Goal: Task Accomplishment & Management: Complete application form

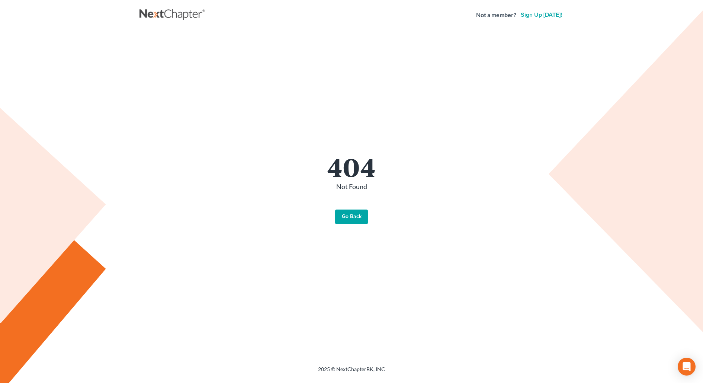
click at [347, 216] on link "Go Back" at bounding box center [351, 216] width 33 height 15
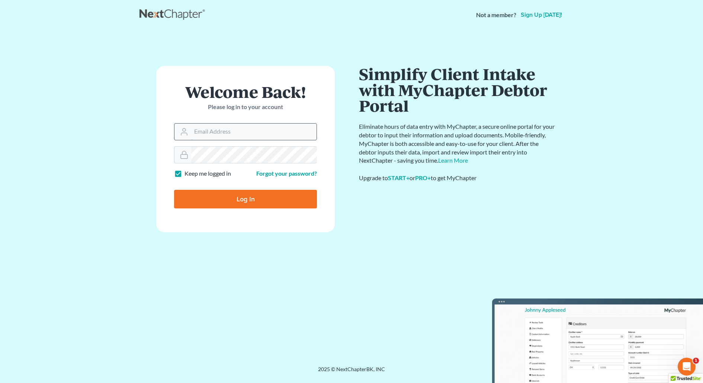
click at [271, 138] on input "Email Address" at bounding box center [253, 131] width 125 height 16
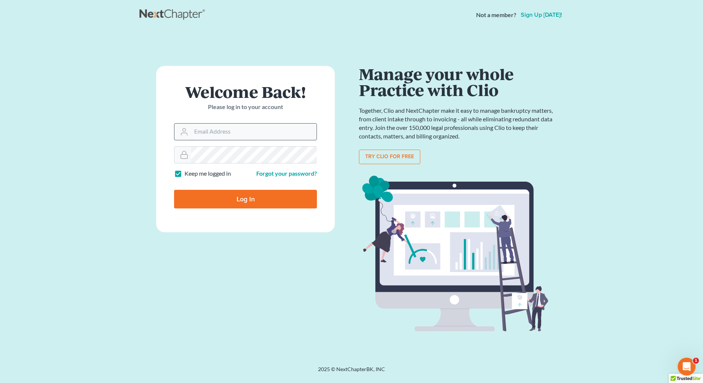
click at [239, 132] on input "Email Address" at bounding box center [253, 131] width 125 height 16
type input "email@ortizandortiz.com"
click at [238, 192] on input "Log In" at bounding box center [245, 199] width 143 height 19
type input "Thinking..."
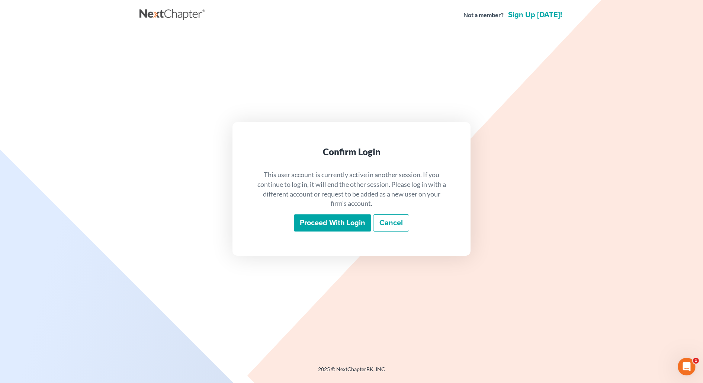
click at [332, 228] on input "Proceed with login" at bounding box center [332, 222] width 77 height 17
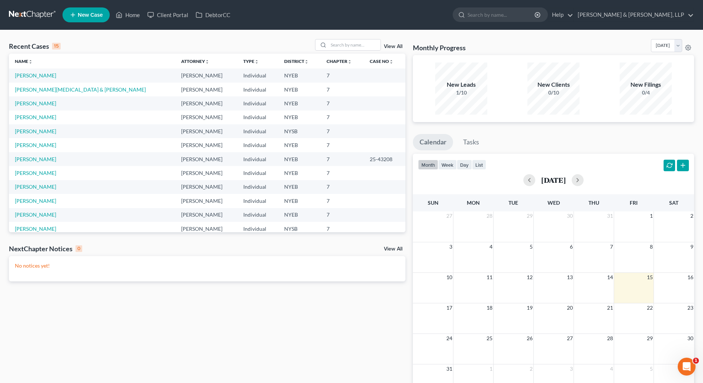
click at [37, 127] on td "Wigton, Bryan" at bounding box center [92, 131] width 166 height 14
click at [37, 129] on link "Wigton, Bryan" at bounding box center [35, 131] width 41 height 6
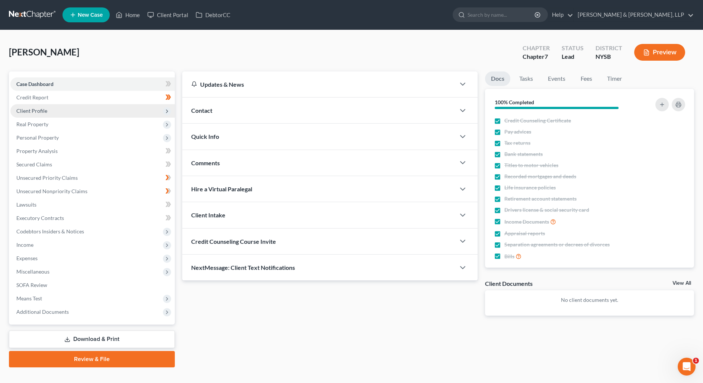
click at [53, 116] on span "Client Profile" at bounding box center [92, 110] width 164 height 13
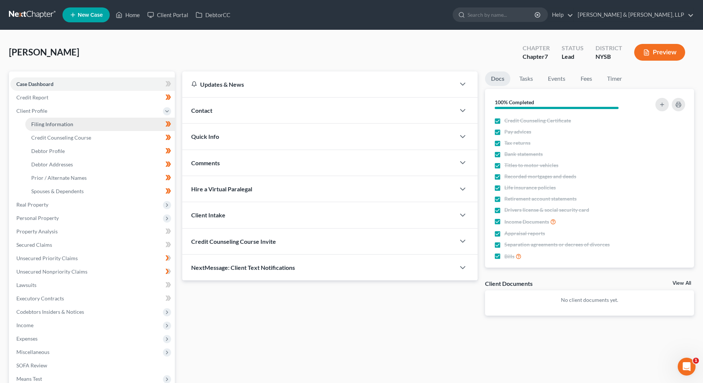
click at [60, 125] on span "Filing Information" at bounding box center [52, 124] width 42 height 6
select select "0"
select select "3"
select select "0"
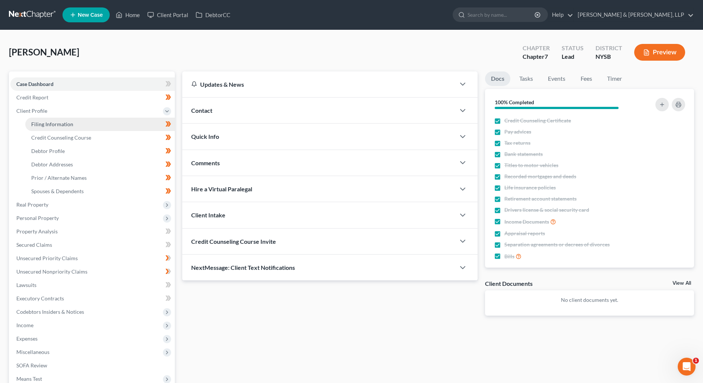
select select "35"
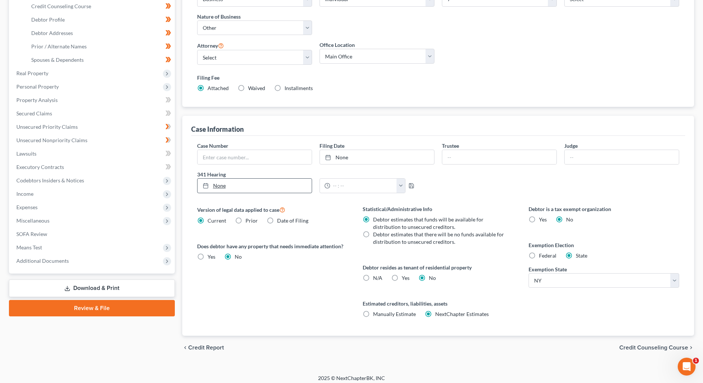
scroll to position [132, 0]
click at [401, 233] on span "Debtor estimates that there will be no funds available for distribution to unse…" at bounding box center [438, 237] width 131 height 14
click at [381, 233] on input "Debtor estimates that there will be no funds available for distribution to unse…" at bounding box center [378, 232] width 5 height 5
radio input "true"
radio input "false"
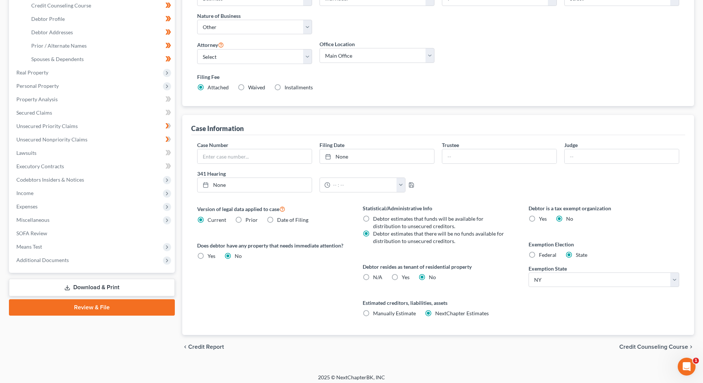
scroll to position [134, 0]
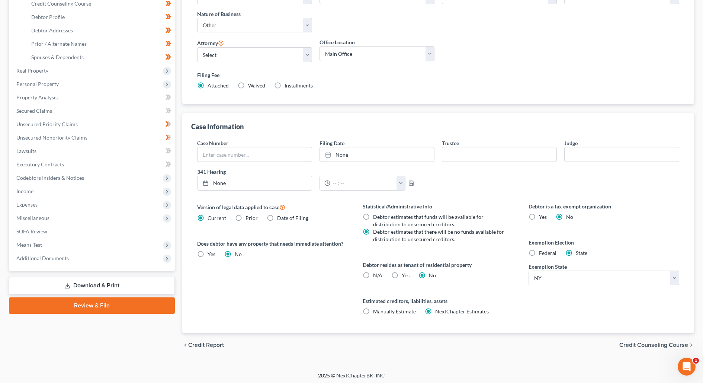
click at [627, 342] on span "Credit Counseling Course" at bounding box center [653, 345] width 69 height 6
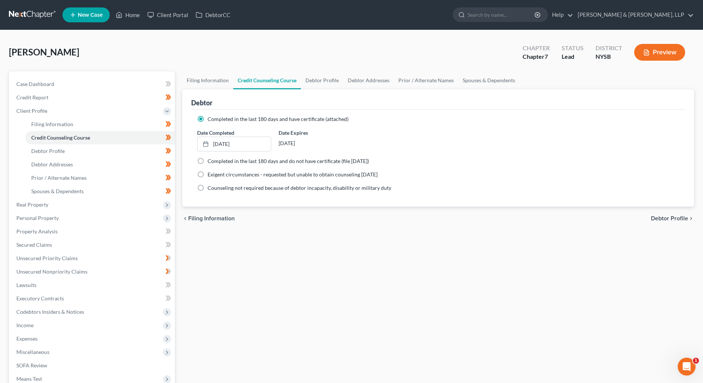
scroll to position [92, 0]
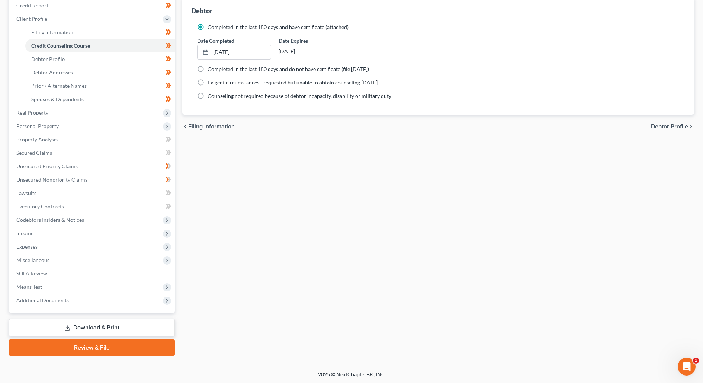
click at [127, 326] on link "Download & Print" at bounding box center [92, 327] width 166 height 17
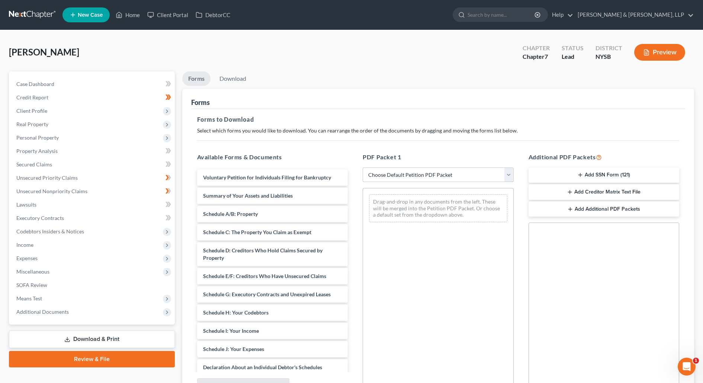
click at [467, 179] on select "Choose Default Petition PDF Packet Complete Bankruptcy Petition (all forms and …" at bounding box center [438, 174] width 151 height 15
select select "1"
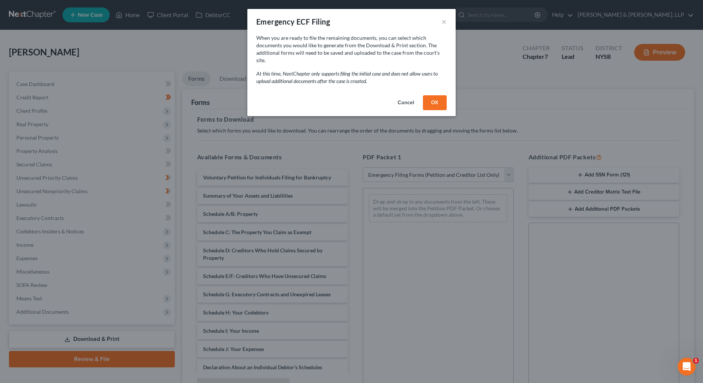
click at [441, 95] on button "OK" at bounding box center [435, 102] width 24 height 15
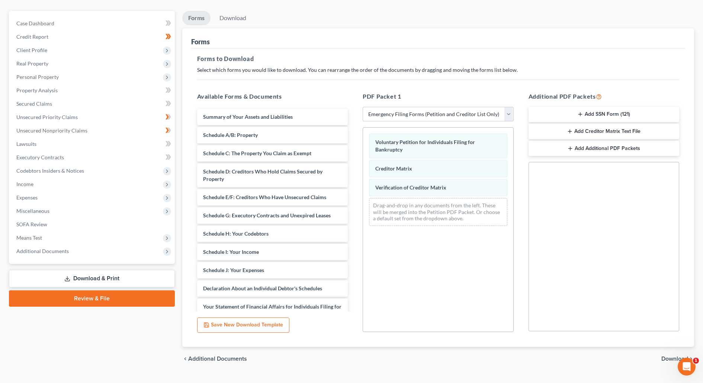
scroll to position [76, 0]
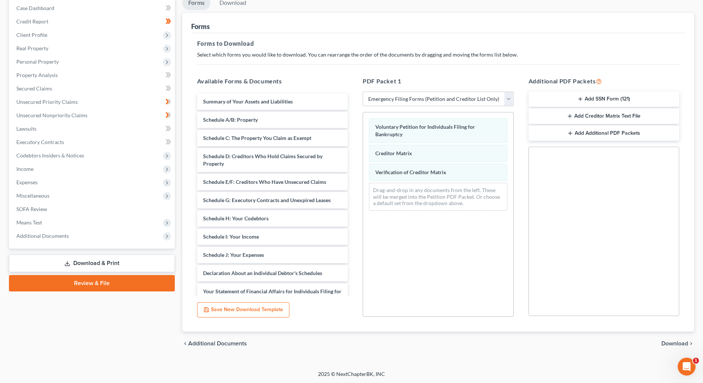
click at [676, 342] on span "Download" at bounding box center [674, 343] width 27 height 6
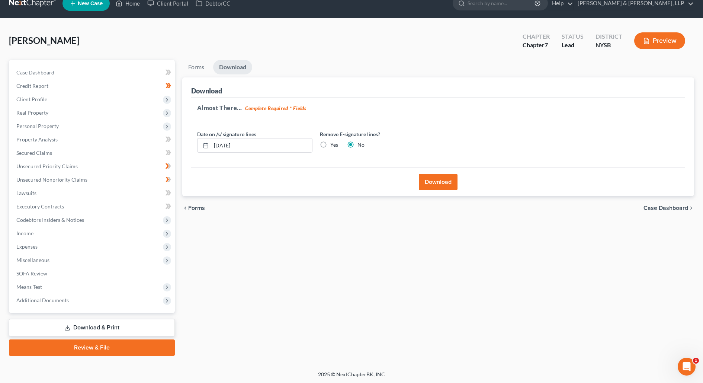
click at [446, 184] on button "Download" at bounding box center [438, 182] width 39 height 16
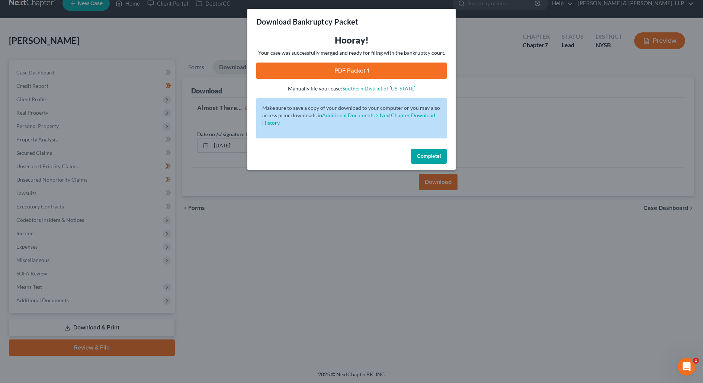
drag, startPoint x: 311, startPoint y: 61, endPoint x: 314, endPoint y: 65, distance: 4.5
click at [312, 64] on div "Hooray! Your case was successfully merged and ready for filing with the bankrup…" at bounding box center [351, 63] width 190 height 58
click at [315, 67] on link "PDF Packet 1" at bounding box center [351, 70] width 190 height 16
click at [71, 127] on div "Download Bankruptcy Packet Hooray! Your case was successfully merged and ready …" at bounding box center [351, 191] width 703 height 383
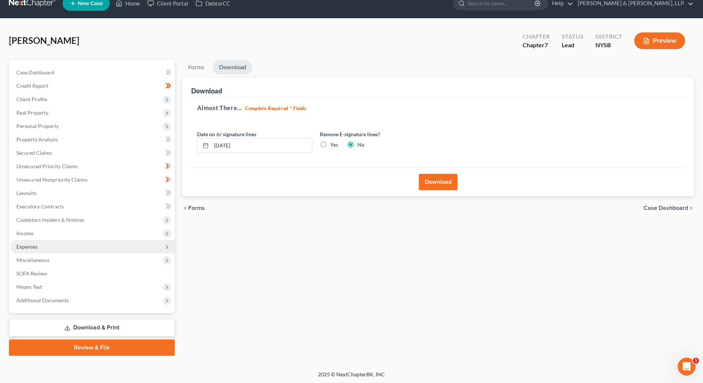
click at [77, 247] on span "Expenses" at bounding box center [92, 246] width 164 height 13
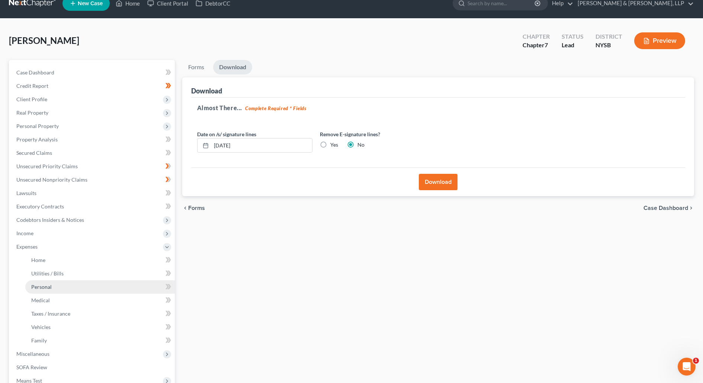
click at [85, 288] on link "Personal" at bounding box center [99, 286] width 149 height 13
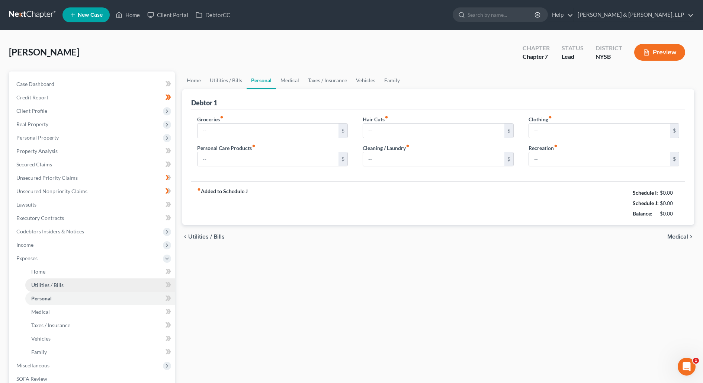
type input "300.00"
type input "100.00"
type input "70.00"
type input "360.00"
type input "200.00"
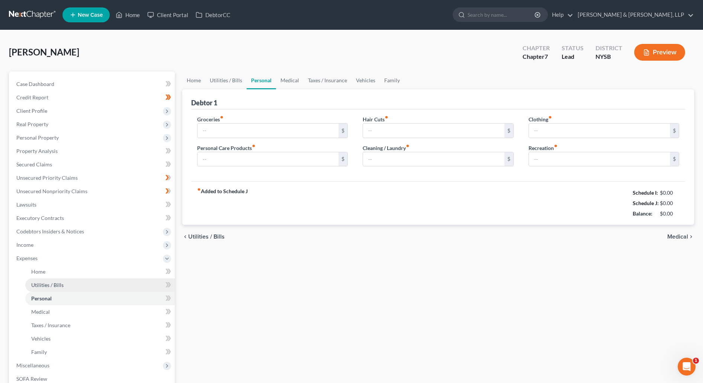
type input "200.00"
click at [40, 287] on link "Utilities / Bills" at bounding box center [99, 284] width 149 height 13
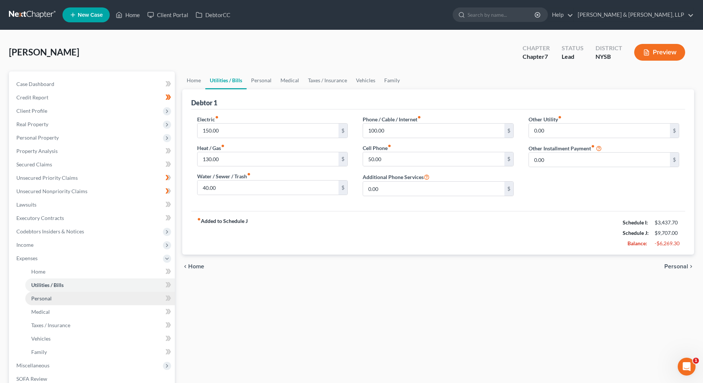
click at [41, 293] on link "Personal" at bounding box center [99, 298] width 149 height 13
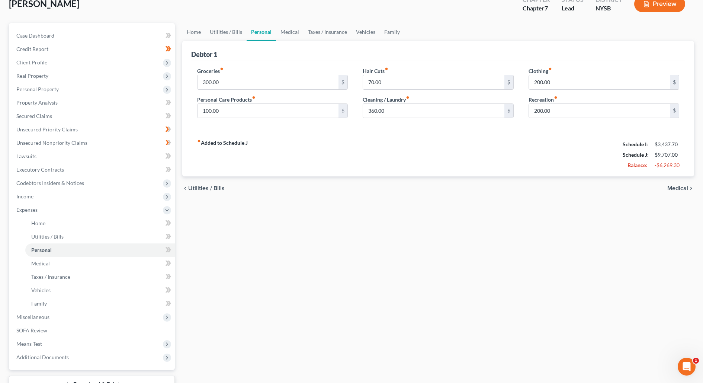
scroll to position [105, 0]
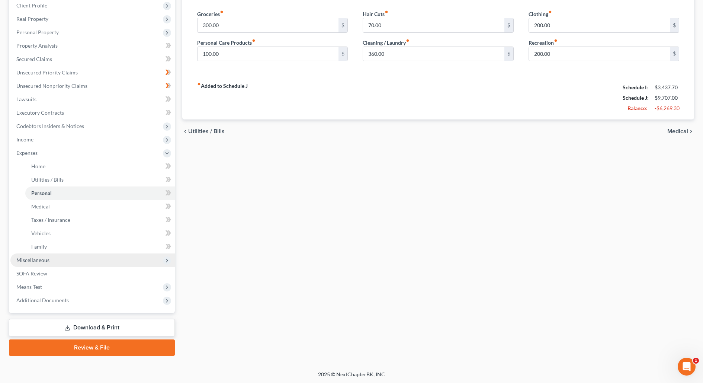
click at [83, 259] on span "Miscellaneous" at bounding box center [92, 259] width 164 height 13
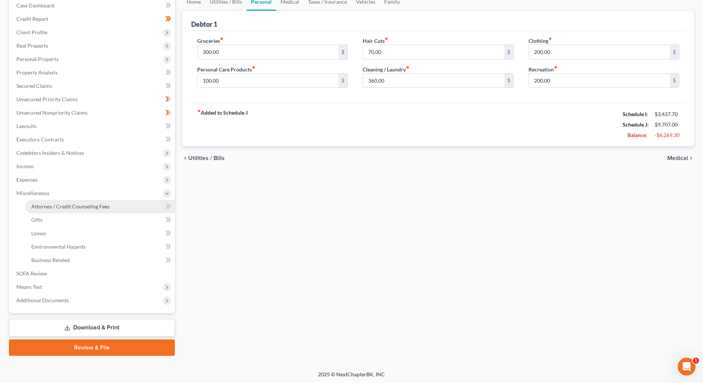
click at [87, 207] on span "Attorney / Credit Counseling Fees" at bounding box center [70, 206] width 78 height 6
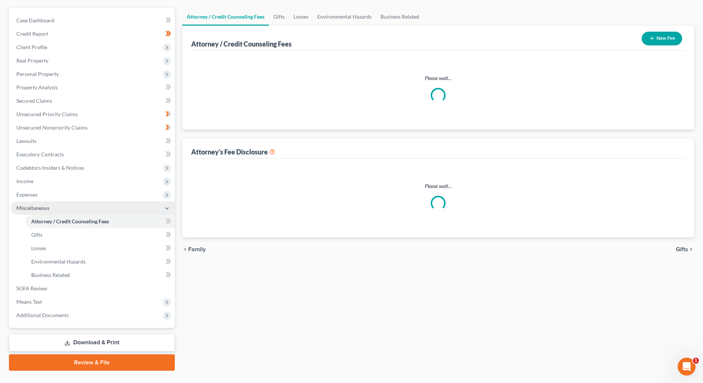
select select "0"
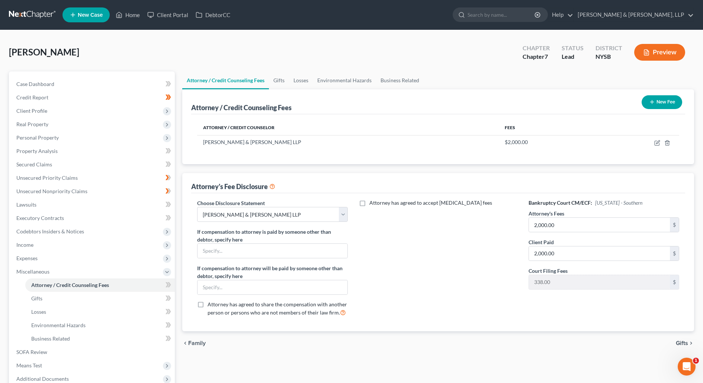
click at [411, 204] on span "Attorney has agreed to accept retainer fees" at bounding box center [430, 202] width 123 height 6
click at [377, 204] on input "Attorney has agreed to accept retainer fees" at bounding box center [374, 201] width 5 height 5
checkbox input "true"
click at [388, 217] on input "text" at bounding box center [433, 220] width 141 height 14
type input "2,000"
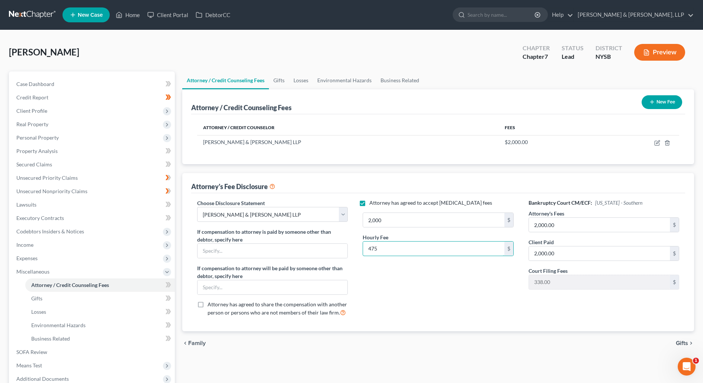
type input "475"
click at [386, 261] on div "Attorney has agreed to accept retainer fees 2,000 $ Hourly Fee 475 $" at bounding box center [438, 260] width 166 height 123
click at [683, 340] on span "Gifts" at bounding box center [682, 343] width 12 height 6
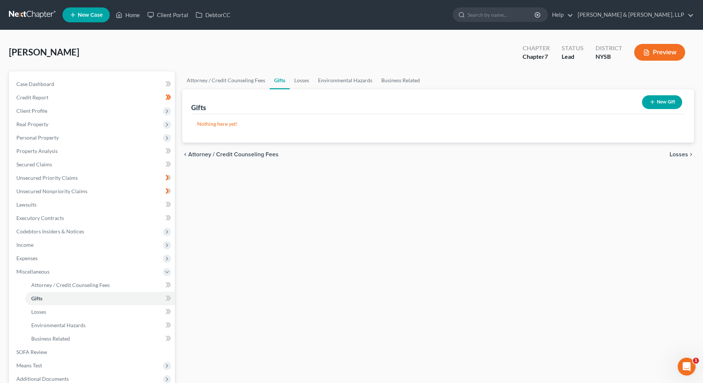
click at [51, 7] on nav "Home New Case Client Portal DebtorCC Ortiz & Ortiz, LLP email@ortizandortiz.com…" at bounding box center [351, 15] width 703 height 30
click at [49, 9] on link at bounding box center [33, 14] width 48 height 13
